Goal: Information Seeking & Learning: Learn about a topic

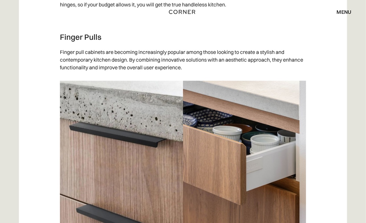
scroll to position [1182, 0]
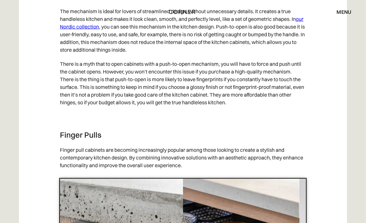
scroll to position [1022, 0]
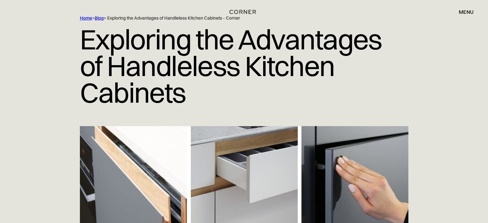
scroll to position [0, 0]
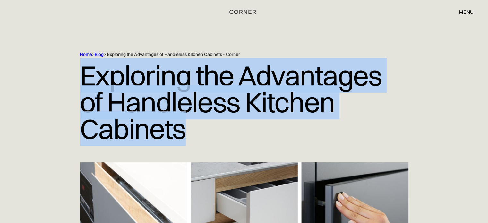
drag, startPoint x: 71, startPoint y: 73, endPoint x: 201, endPoint y: 134, distance: 144.2
click at [200, 137] on div "Home > Blog > Exploring the Advantages of Handleless Kitchen Cabinets - Corner …" at bounding box center [244, 106] width 411 height 111
click at [201, 134] on h1 "Exploring the Advantages of Handleless Kitchen Cabinets" at bounding box center [244, 101] width 328 height 89
drag, startPoint x: 84, startPoint y: 77, endPoint x: 204, endPoint y: 128, distance: 130.2
click at [202, 129] on div "Home > Blog > Exploring the Advantages of Handleless Kitchen Cabinets - Corner …" at bounding box center [244, 106] width 411 height 111
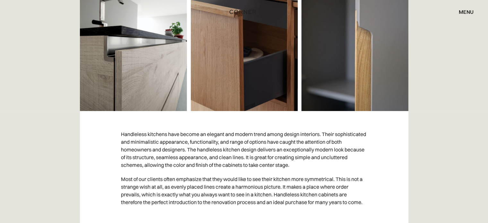
scroll to position [353, 0]
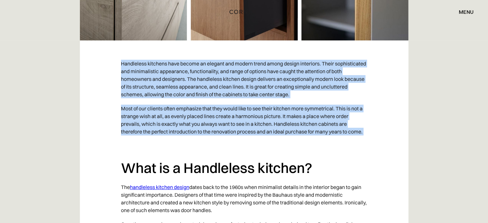
drag, startPoint x: 120, startPoint y: 62, endPoint x: 377, endPoint y: 146, distance: 270.4
copy div "Handleless kitchens have become an elegant and modern trend among design interi…"
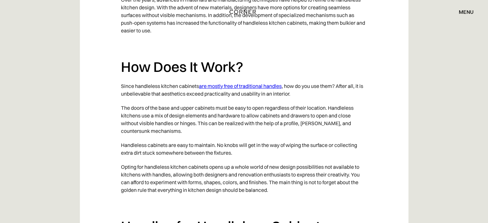
scroll to position [481, 0]
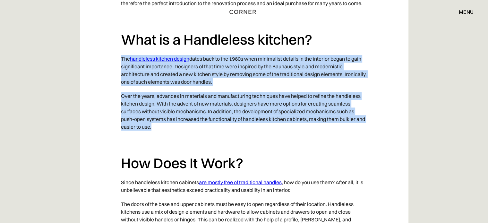
drag, startPoint x: 222, startPoint y: 127, endPoint x: 113, endPoint y: 56, distance: 130.0
copy div "The handleless kitchen design dates back to the 1960s when minimalist details i…"
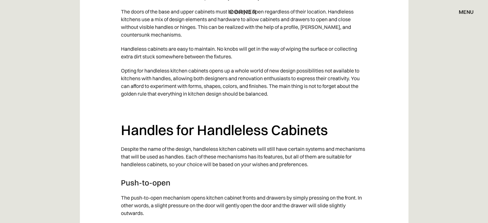
scroll to position [802, 0]
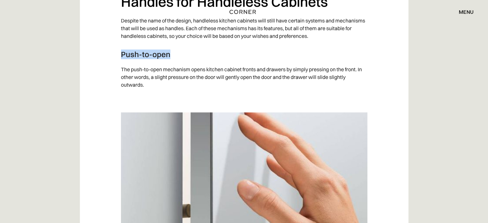
drag, startPoint x: 122, startPoint y: 57, endPoint x: 171, endPoint y: 56, distance: 49.4
click at [171, 56] on h3 "Push-to-open" at bounding box center [244, 54] width 246 height 10
copy h3 "Push-to-open"
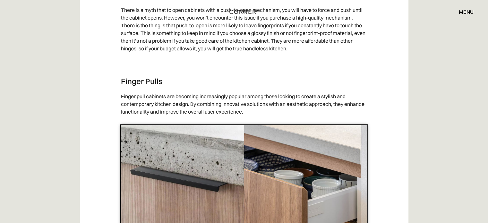
scroll to position [1155, 0]
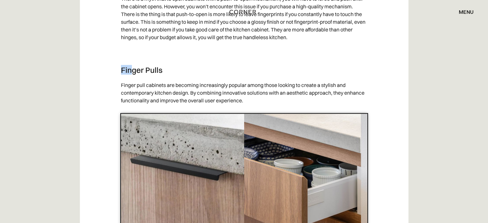
drag, startPoint x: 116, startPoint y: 69, endPoint x: 164, endPoint y: 69, distance: 47.2
click at [164, 69] on h3 "Finger Pulls" at bounding box center [244, 70] width 246 height 10
click at [157, 71] on h3 "Finger Pulls" at bounding box center [244, 70] width 246 height 10
drag, startPoint x: 163, startPoint y: 67, endPoint x: 117, endPoint y: 69, distance: 46.2
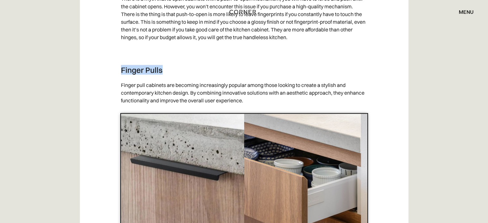
copy h3 "Finger Pulls"
drag, startPoint x: 0, startPoint y: 109, endPoint x: 2, endPoint y: 104, distance: 4.9
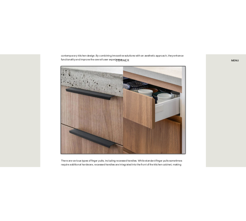
scroll to position [1251, 0]
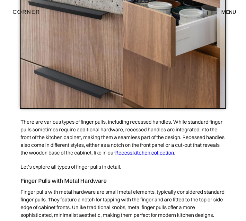
click at [164, 8] on div "Shop Kitchens Shop Kitchens How it works How it works Projects Projects Inspira…" at bounding box center [123, 11] width 246 height 11
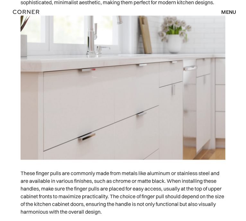
scroll to position [1475, 0]
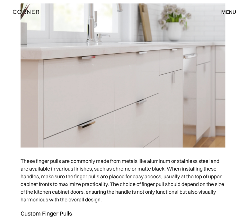
drag, startPoint x: 20, startPoint y: 54, endPoint x: 108, endPoint y: 50, distance: 88.0
copy h4 "Finger Pulls with Metal Hardware"
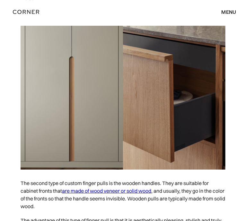
scroll to position [1732, 0]
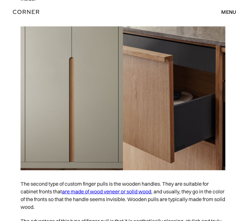
drag, startPoint x: 20, startPoint y: 54, endPoint x: 74, endPoint y: 52, distance: 54.2
click at [74, 52] on div "Handleless kitchens have become an elegant and modern trend among design interi…" at bounding box center [123, 202] width 246 height 3289
copy h4 "Custom Finger Pulls"
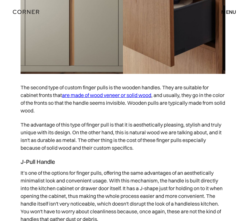
scroll to position [1957, 0]
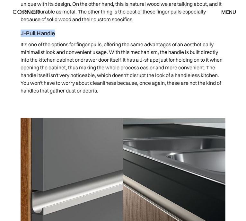
drag, startPoint x: 18, startPoint y: 129, endPoint x: 55, endPoint y: 129, distance: 37.2
copy h4 "J-Pull Handle"
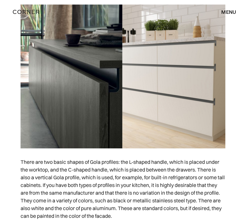
scroll to position [2342, 0]
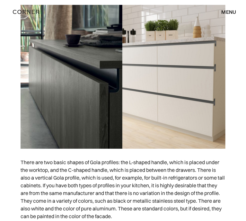
drag, startPoint x: 21, startPoint y: 48, endPoint x: 54, endPoint y: 48, distance: 33.7
copy h4 "Gola Profile"
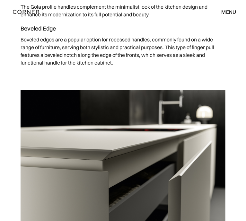
scroll to position [2630, 0]
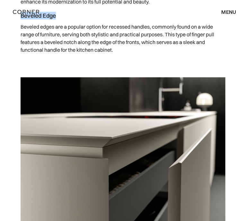
drag, startPoint x: 56, startPoint y: 114, endPoint x: 21, endPoint y: 114, distance: 35.0
click at [21, 20] on h4 "Beveled Edge" at bounding box center [123, 16] width 205 height 8
copy h4 "Beveled Edge"
